Goal: Information Seeking & Learning: Learn about a topic

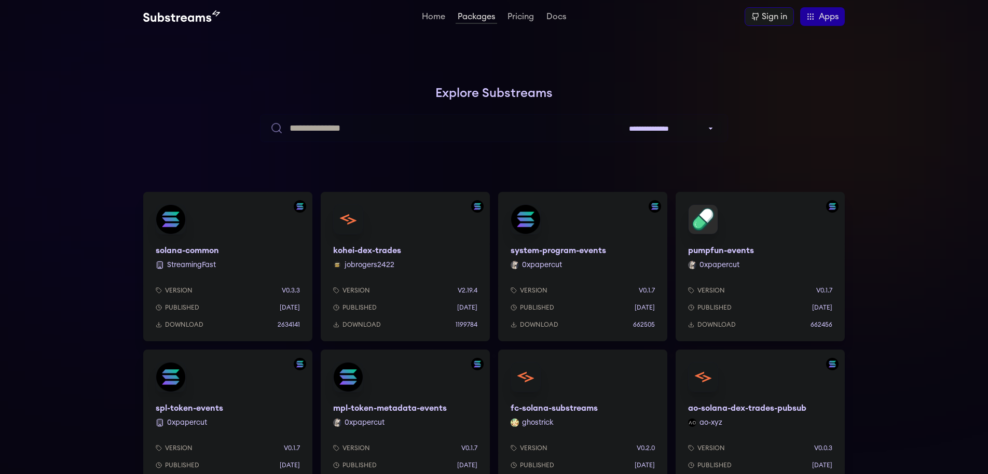
click at [206, 252] on div "solana-common StreamingFast Version v0.3.3 Published 6 months ago Download 2634…" at bounding box center [227, 266] width 169 height 149
click at [622, 120] on select "**********" at bounding box center [672, 128] width 100 height 17
click at [709, 131] on select "**********" at bounding box center [672, 128] width 100 height 17
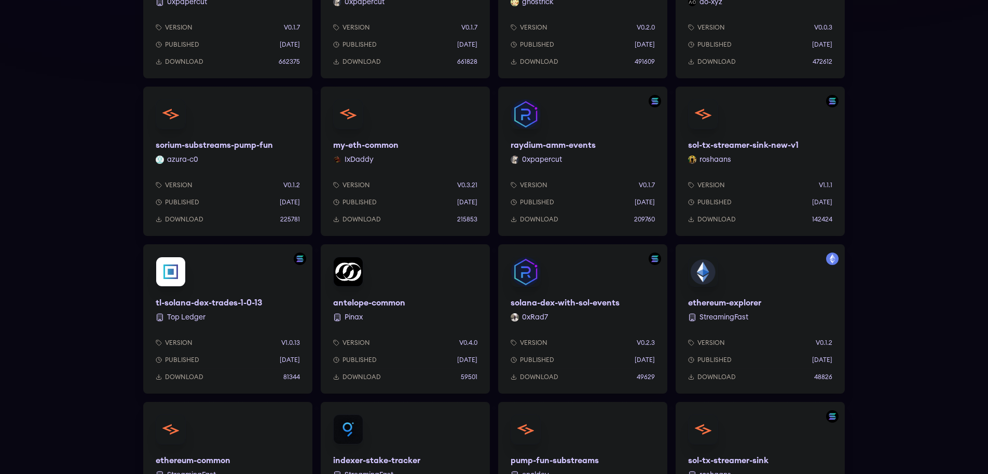
scroll to position [473, 0]
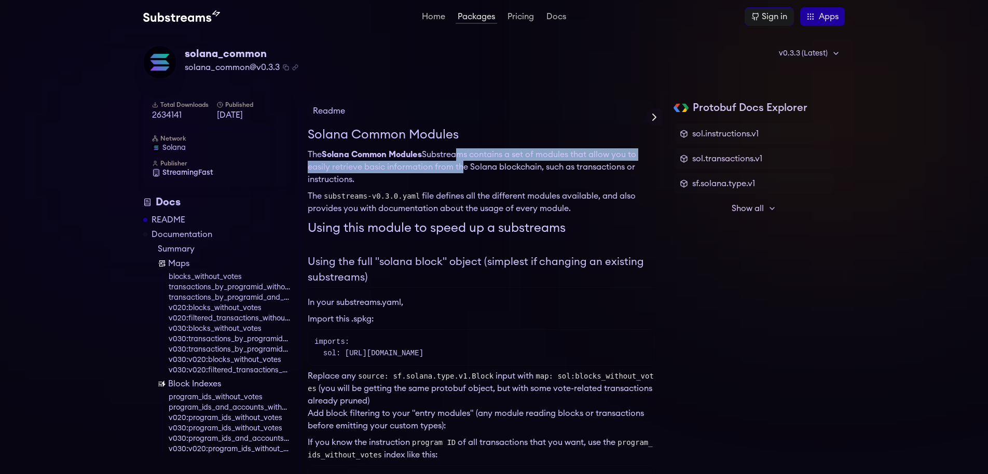
drag, startPoint x: 455, startPoint y: 151, endPoint x: 459, endPoint y: 167, distance: 16.0
click at [459, 167] on p "The Solana Common Modules Substreams contains a set of modules that allow you t…" at bounding box center [481, 166] width 346 height 37
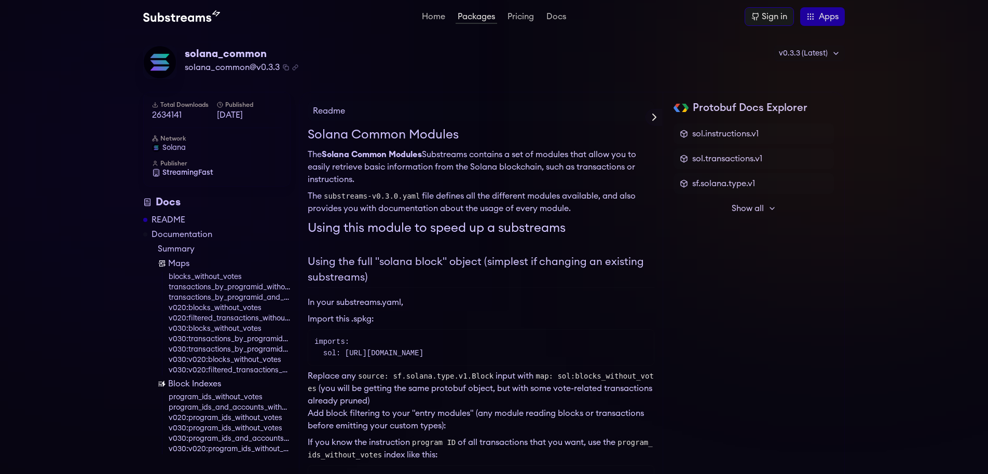
drag, startPoint x: 464, startPoint y: 161, endPoint x: 462, endPoint y: 174, distance: 13.2
click at [462, 174] on p "The Solana Common Modules Substreams contains a set of modules that allow you t…" at bounding box center [481, 166] width 346 height 37
click at [455, 154] on p "The Solana Common Modules Substreams contains a set of modules that allow you t…" at bounding box center [481, 166] width 346 height 37
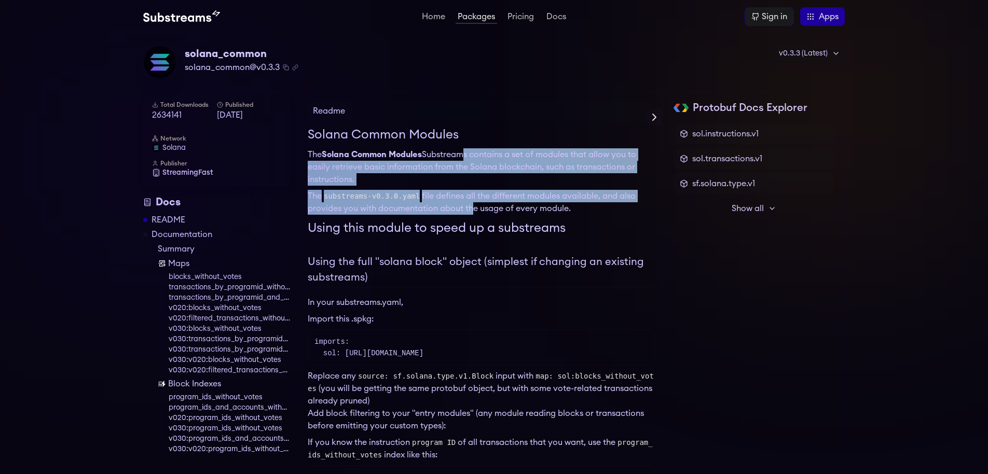
drag, startPoint x: 462, startPoint y: 154, endPoint x: 468, endPoint y: 207, distance: 54.4
click at [468, 207] on p "The substreams-v0.3.0.yaml file defines all the different modules available, an…" at bounding box center [481, 202] width 346 height 25
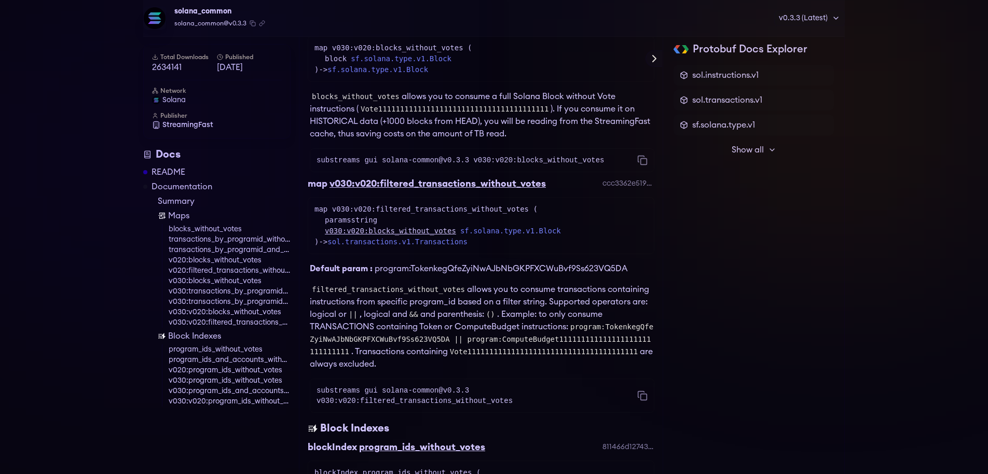
scroll to position [3177, 0]
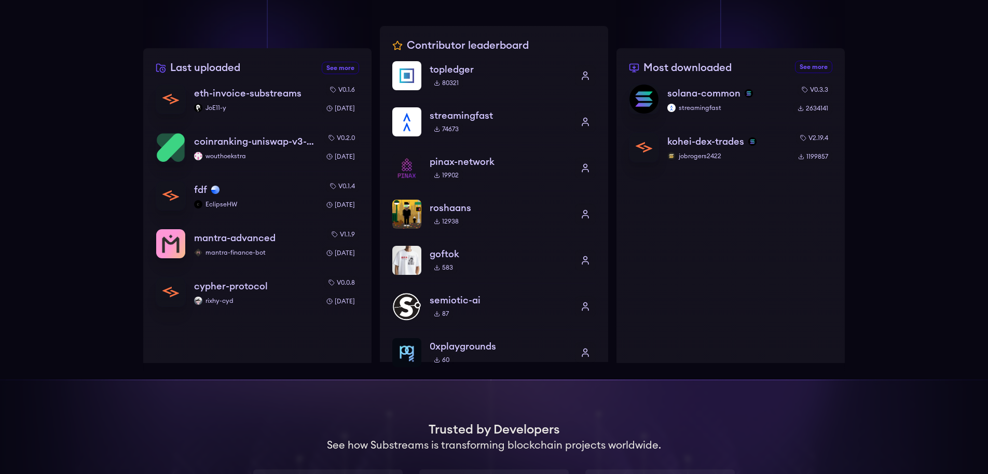
scroll to position [355, 0]
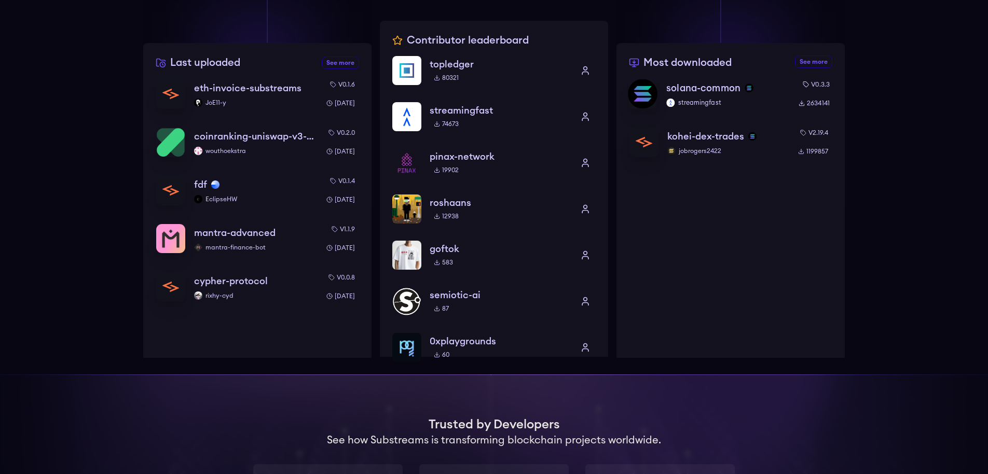
click at [713, 106] on p "streamingfast" at bounding box center [725, 103] width 119 height 8
